Goal: Task Accomplishment & Management: Use online tool/utility

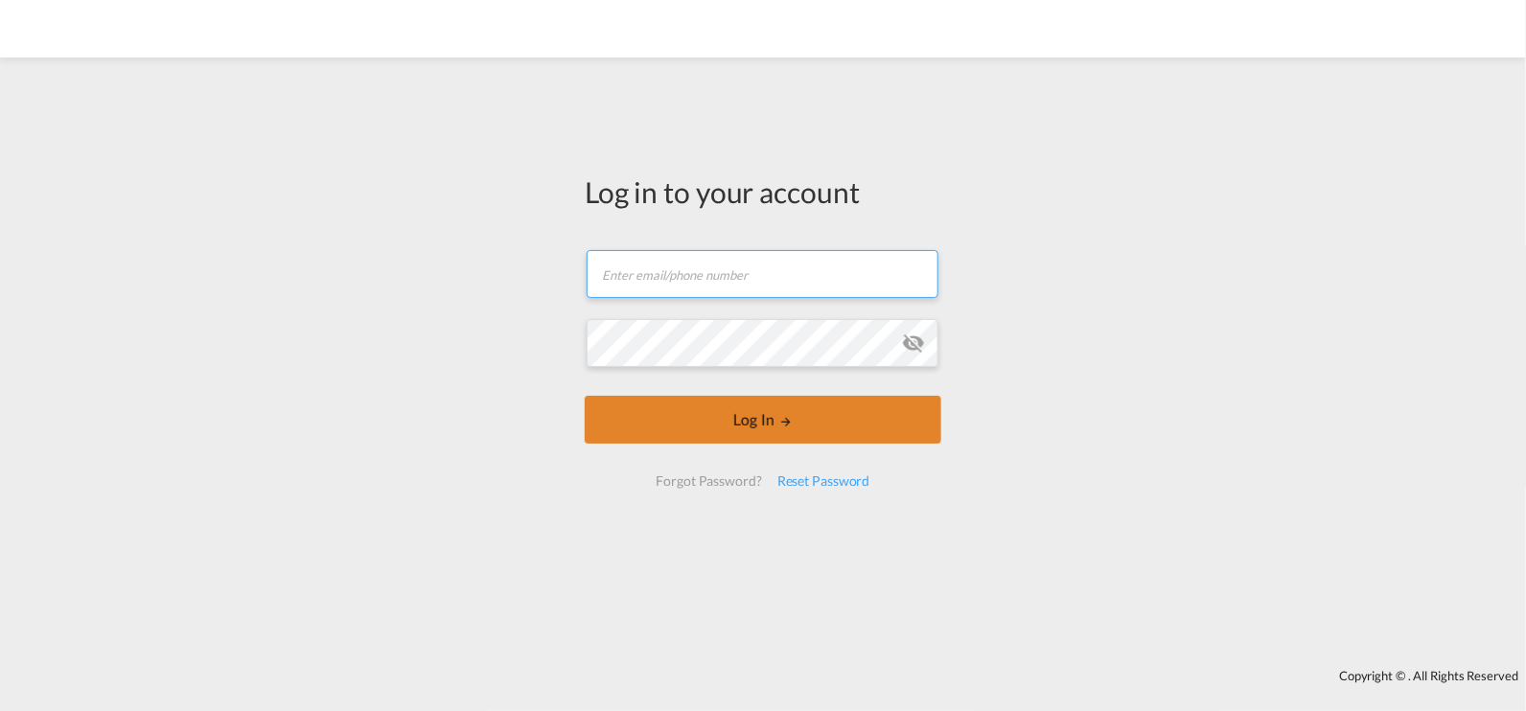
type input "[EMAIL_ADDRESS][DOMAIN_NAME]"
click at [795, 427] on button "Log In" at bounding box center [763, 420] width 356 height 48
type input "[EMAIL_ADDRESS][DOMAIN_NAME]"
click at [771, 423] on button "Log In" at bounding box center [763, 420] width 356 height 48
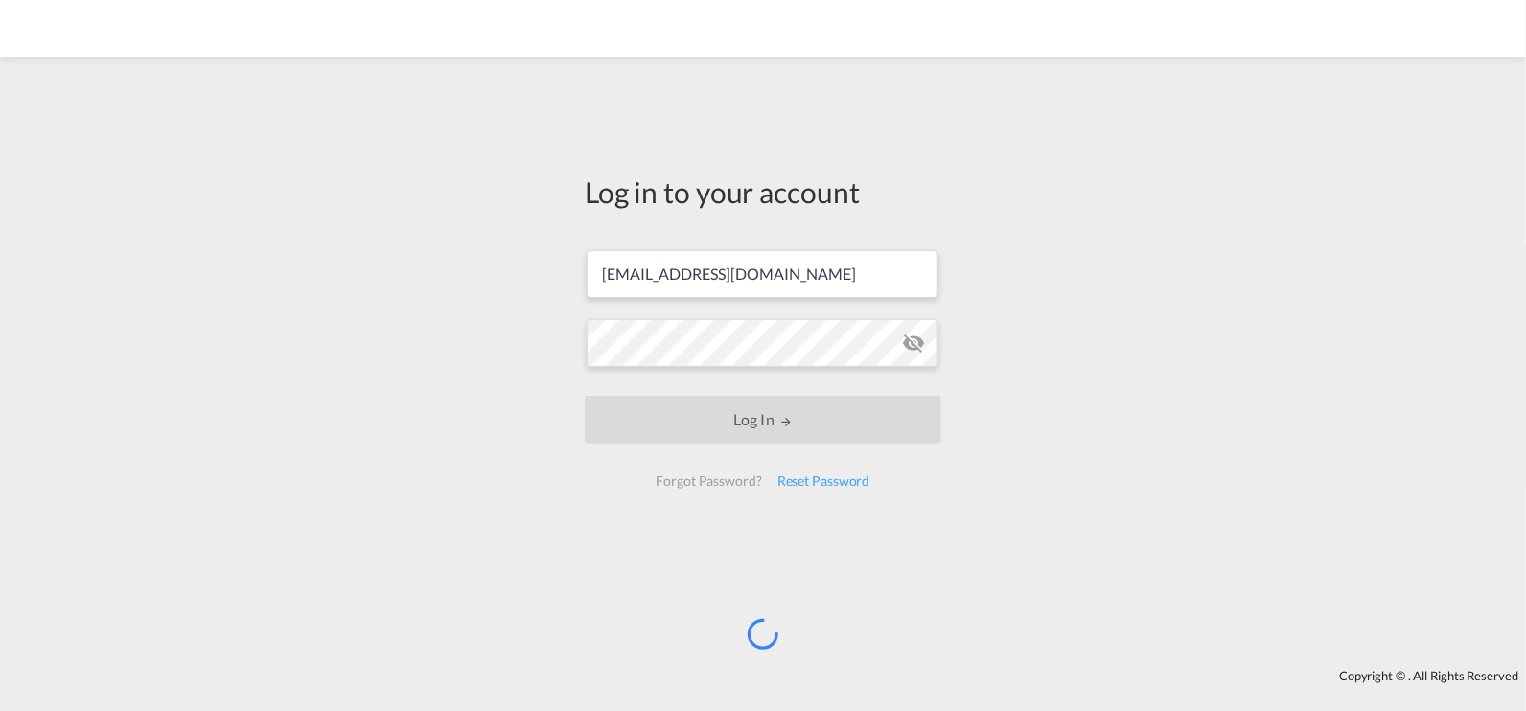
click at [909, 341] on md-icon "icon-eye-off" at bounding box center [913, 343] width 23 height 23
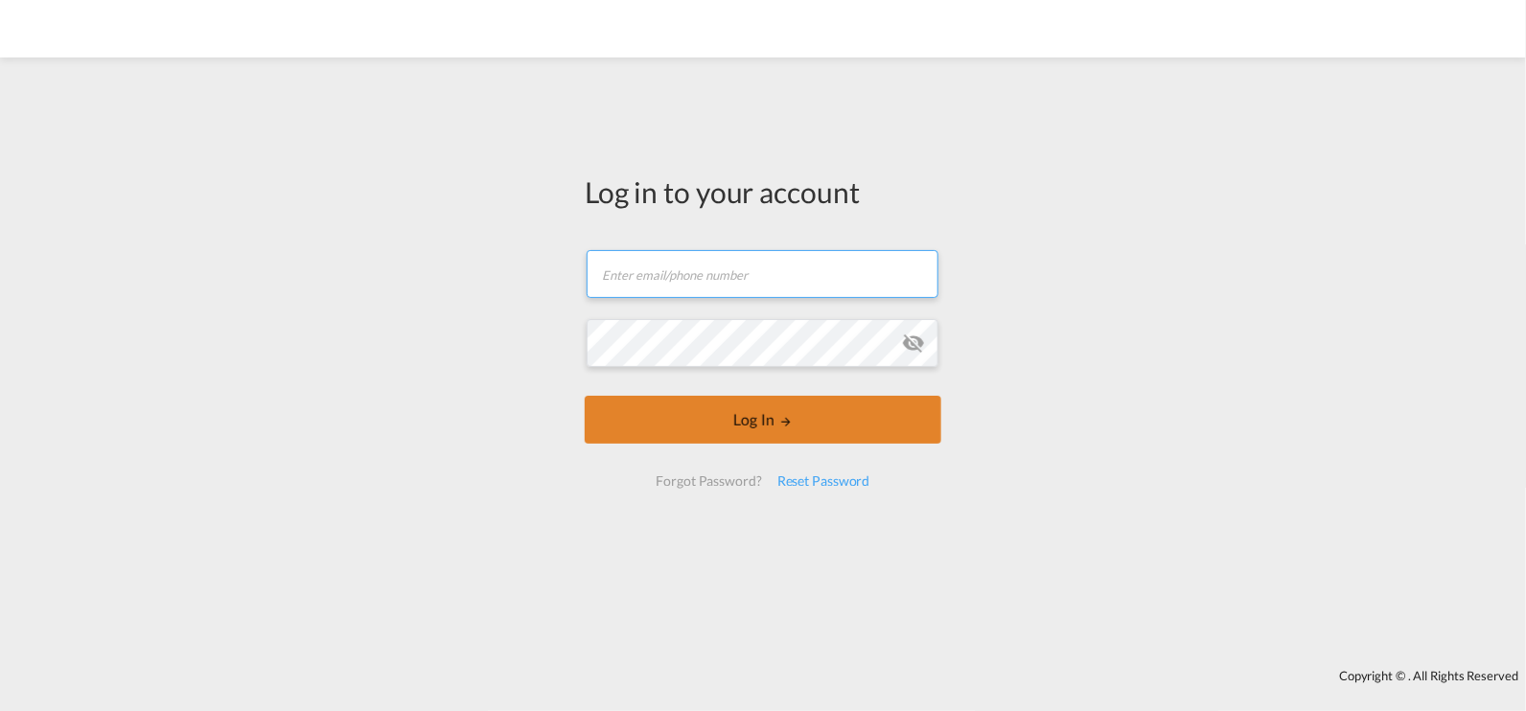
type input "rachita.batra@logwin-logistics.com"
click at [764, 429] on button "Log In" at bounding box center [763, 420] width 356 height 48
type input "[EMAIL_ADDRESS][DOMAIN_NAME]"
click at [824, 423] on button "Log In" at bounding box center [763, 420] width 356 height 48
type input "[EMAIL_ADDRESS][DOMAIN_NAME]"
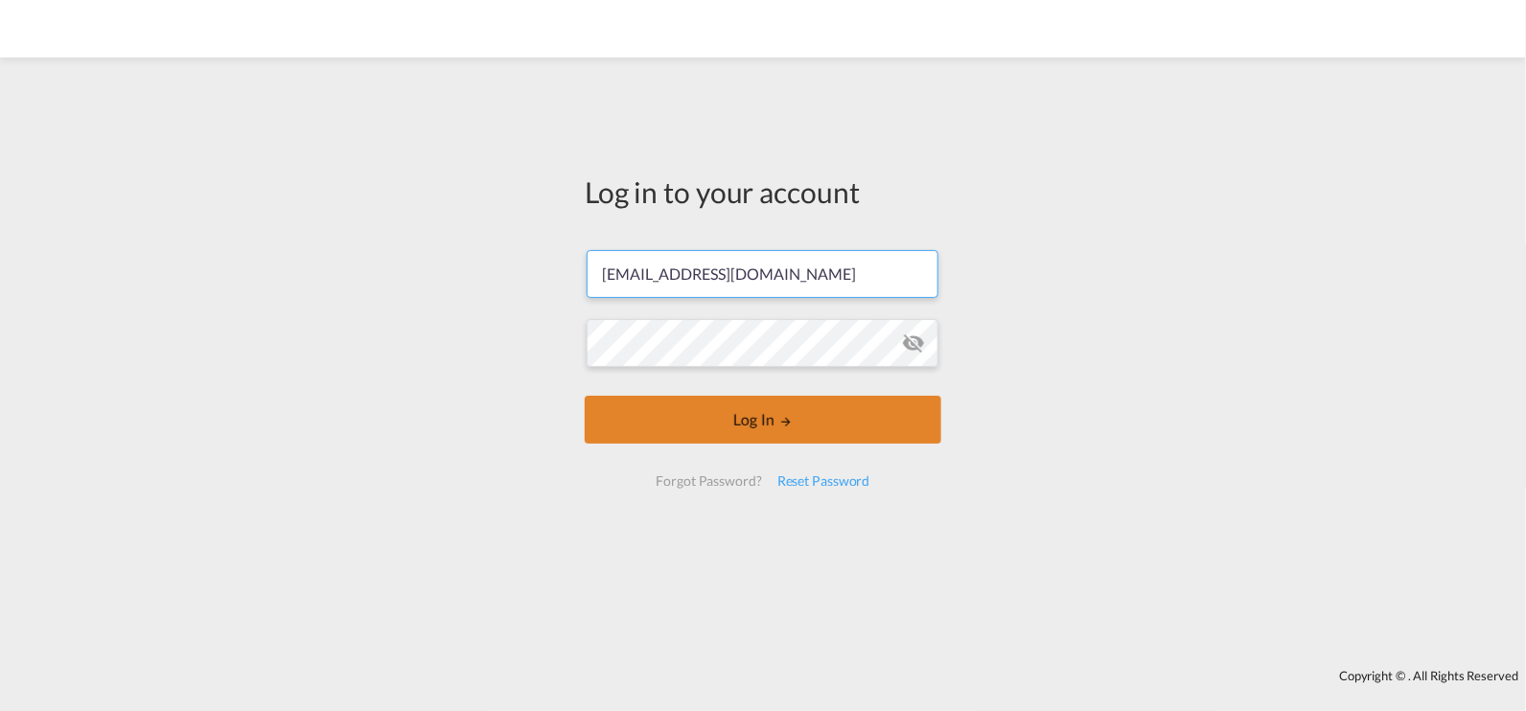
click at [764, 414] on button "Log In" at bounding box center [763, 420] width 356 height 48
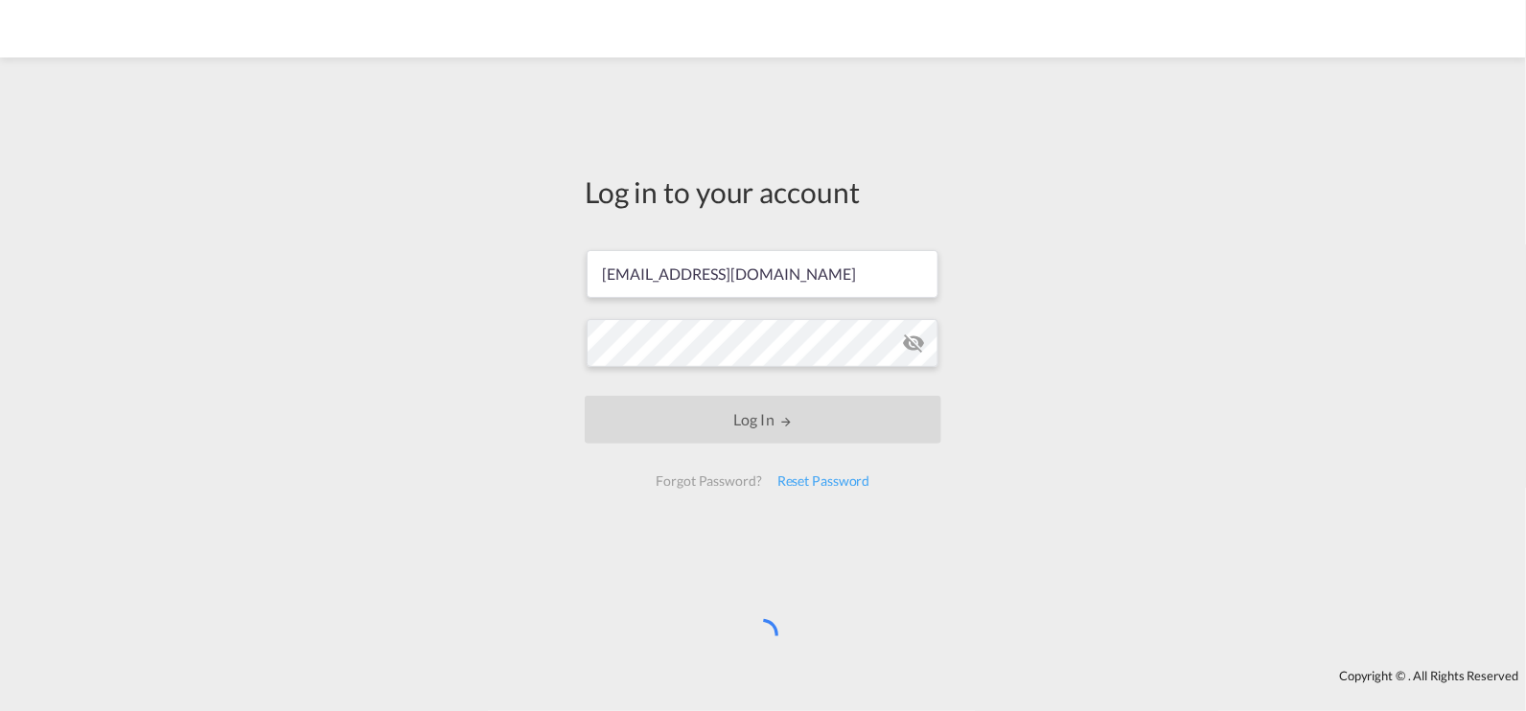
click at [921, 343] on md-icon "icon-eye-off" at bounding box center [913, 343] width 23 height 23
